Goal: Check status: Check status

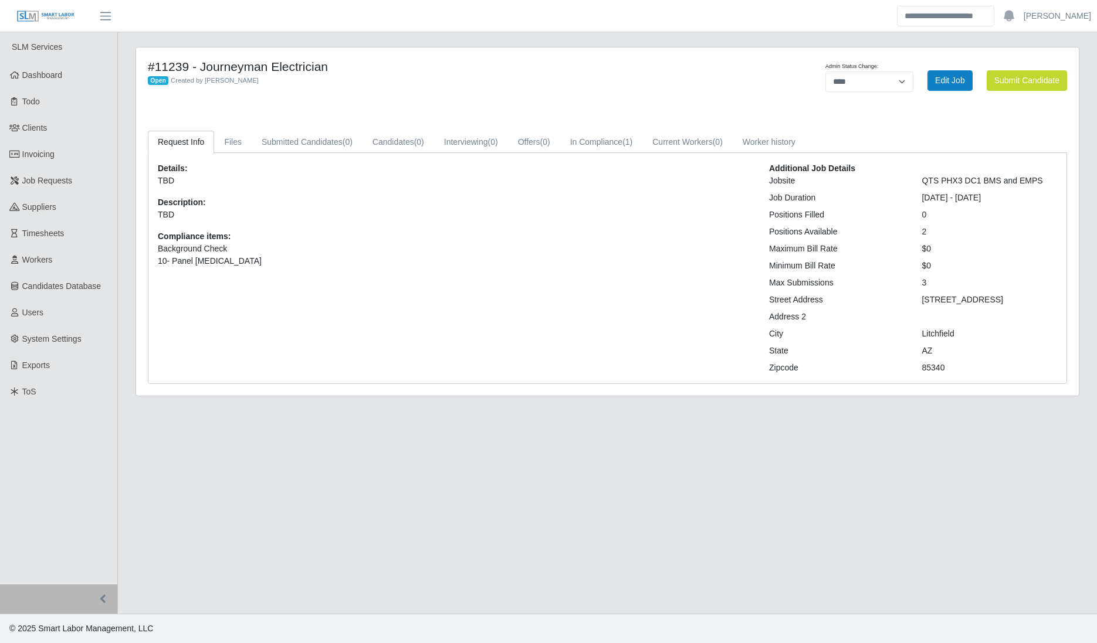
select select "****"
click at [571, 606] on main "**********" at bounding box center [607, 323] width 979 height 582
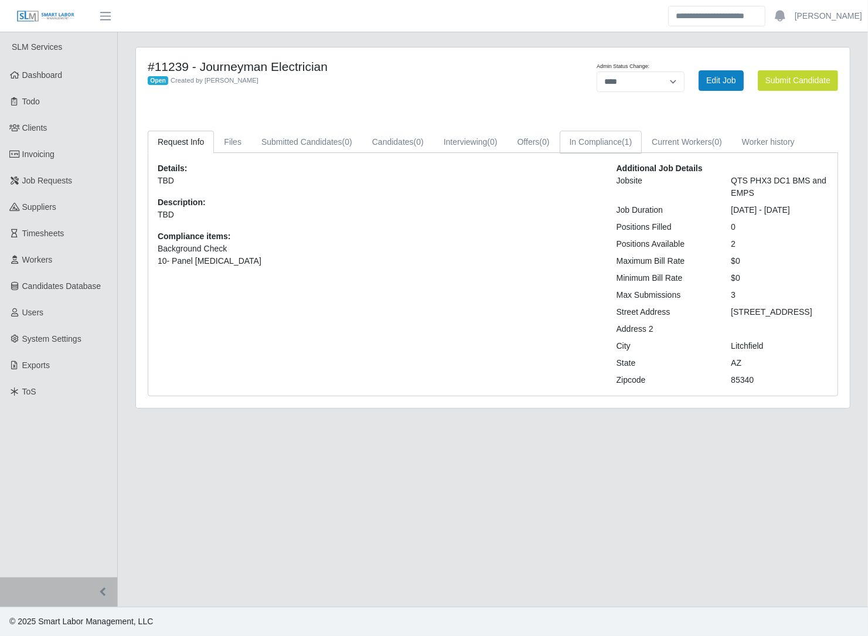
click at [596, 142] on link "In Compliance (1)" at bounding box center [601, 142] width 83 height 23
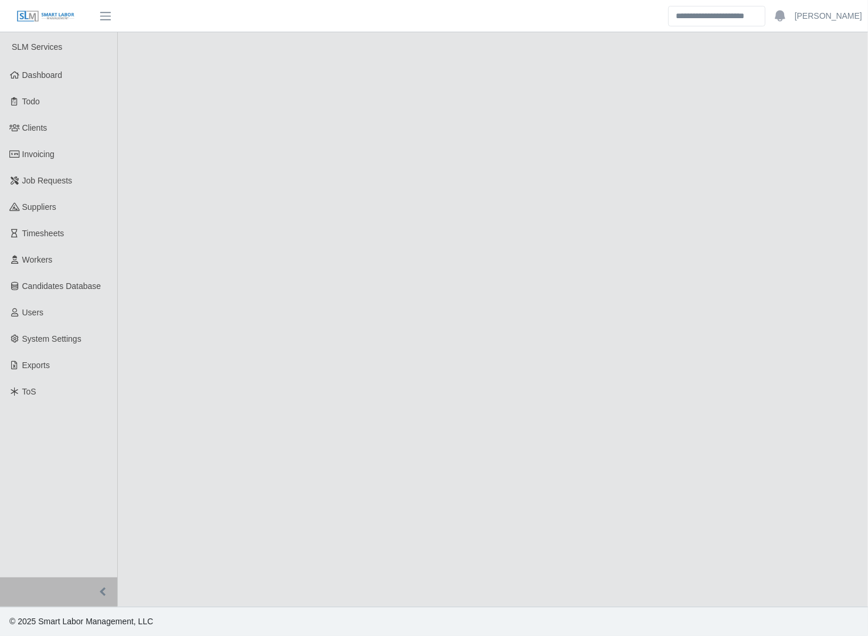
select select "****"
